Goal: Information Seeking & Learning: Find specific page/section

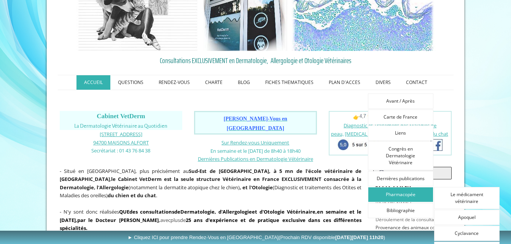
scroll to position [61, 0]
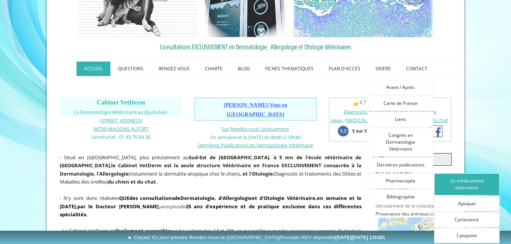
click at [456, 183] on link "Le médicament vétérinaire" at bounding box center [466, 185] width 65 height 22
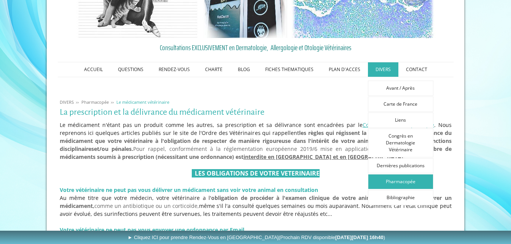
scroll to position [61, 0]
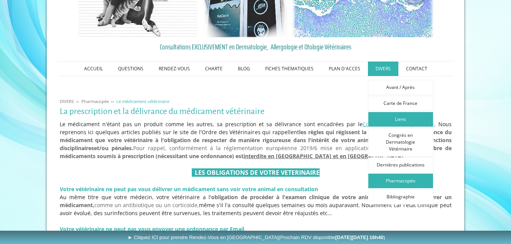
click at [399, 118] on link "Liens" at bounding box center [400, 119] width 65 height 15
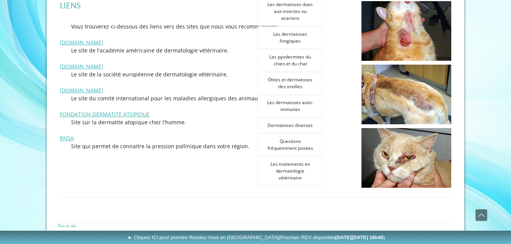
scroll to position [167, 0]
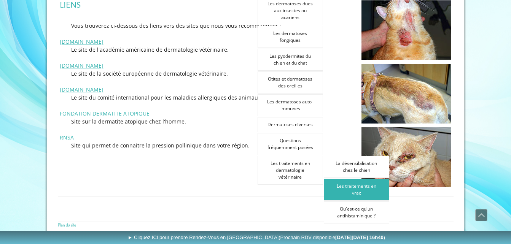
click at [355, 194] on link "Les traitements en vrac" at bounding box center [356, 190] width 65 height 22
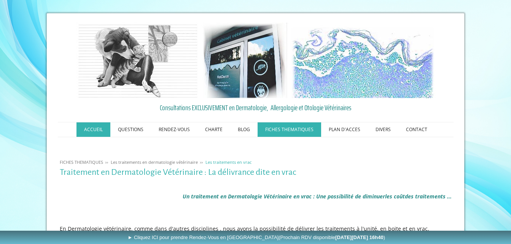
click at [93, 128] on link "ACCUEIL" at bounding box center [94, 130] width 34 height 14
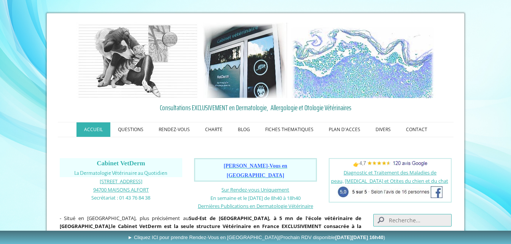
click at [398, 215] on input "Search" at bounding box center [412, 220] width 78 height 13
type input "pharmacie en ligne"
click button "submit" at bounding box center [0, 0] width 0 height 0
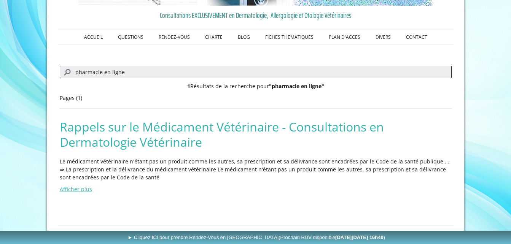
scroll to position [122, 0]
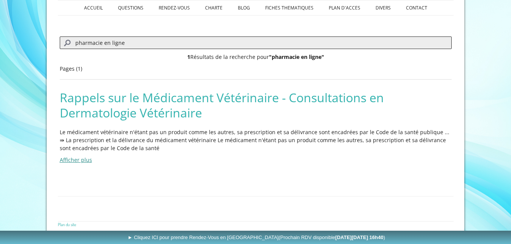
click at [76, 159] on link "Afficher plus" at bounding box center [76, 159] width 32 height 7
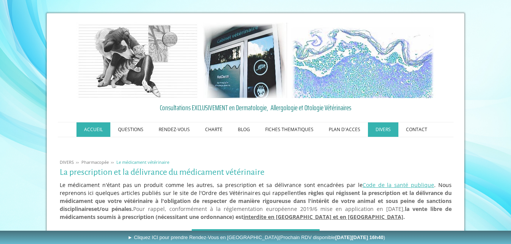
click at [96, 129] on link "ACCUEIL" at bounding box center [94, 130] width 34 height 14
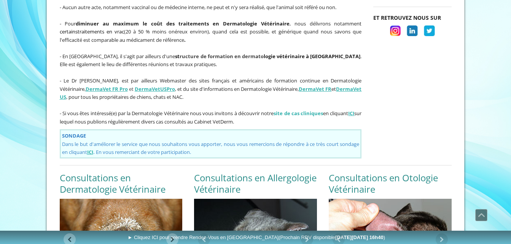
scroll to position [502, 0]
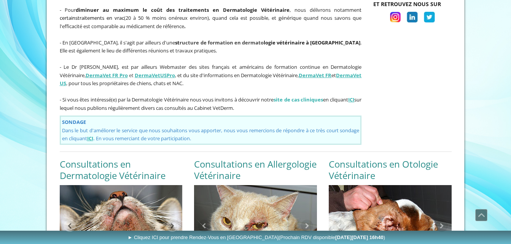
click at [301, 72] on link "DermaVet FR" at bounding box center [315, 75] width 33 height 7
